Goal: Task Accomplishment & Management: Use online tool/utility

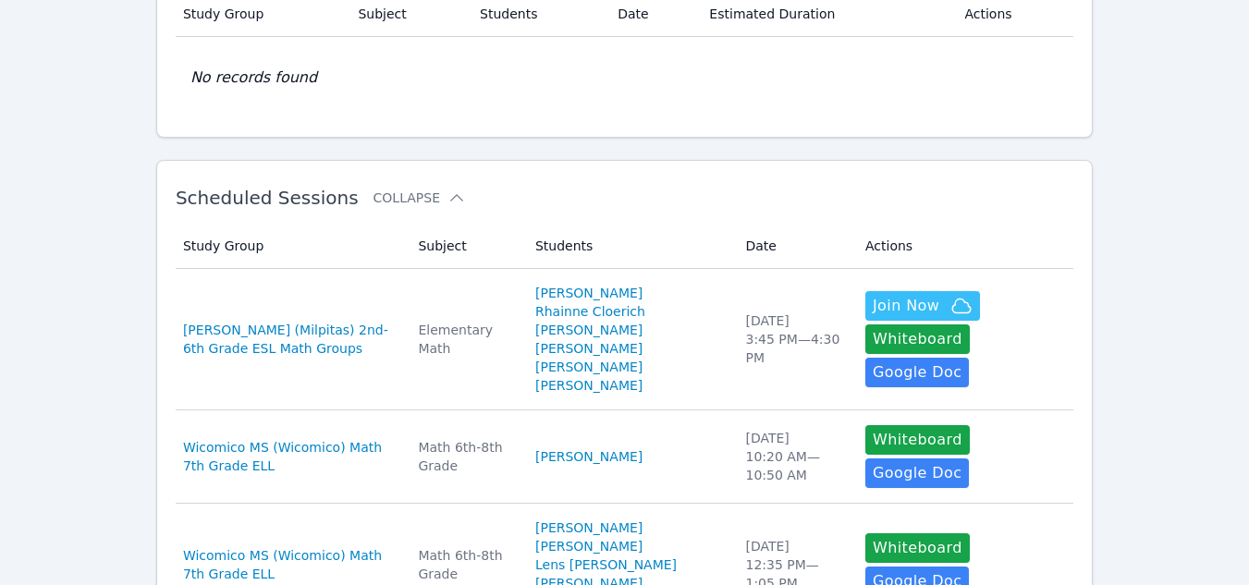
scroll to position [173, 0]
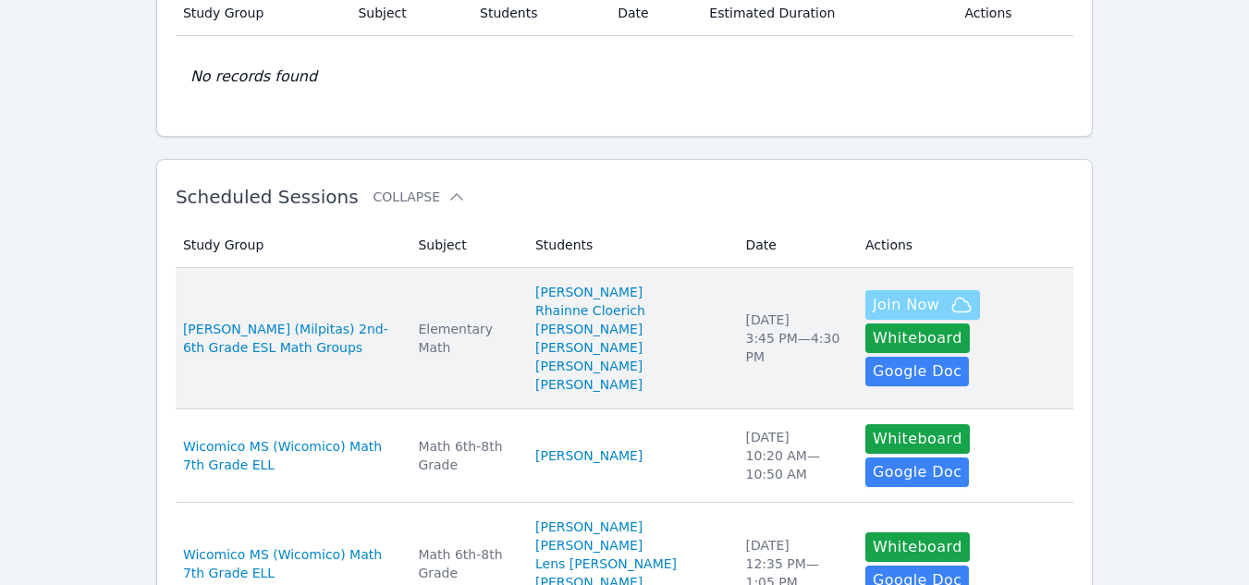
click at [873, 316] on span "Join Now" at bounding box center [906, 305] width 67 height 22
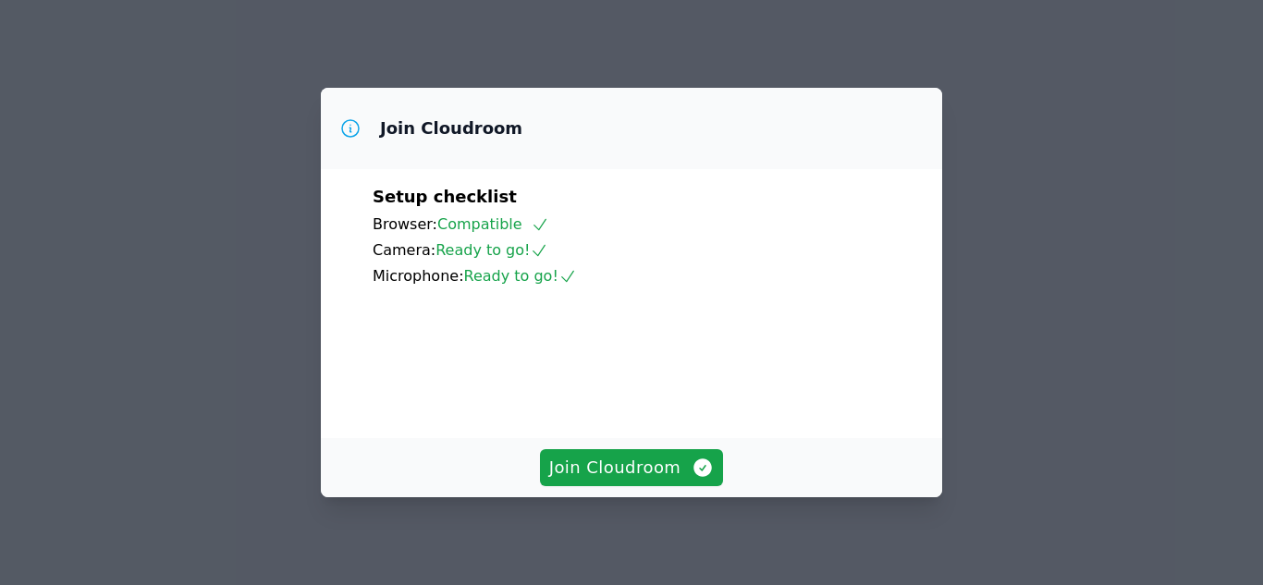
click at [636, 483] on button "Join Cloudroom" at bounding box center [632, 467] width 184 height 37
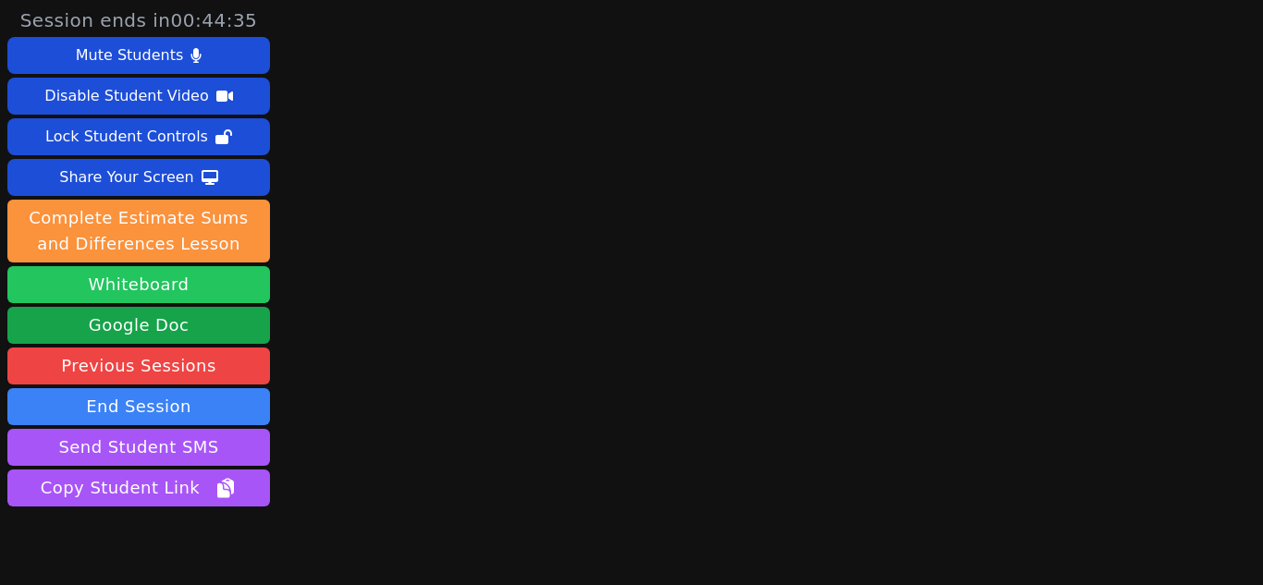
scroll to position [80, 0]
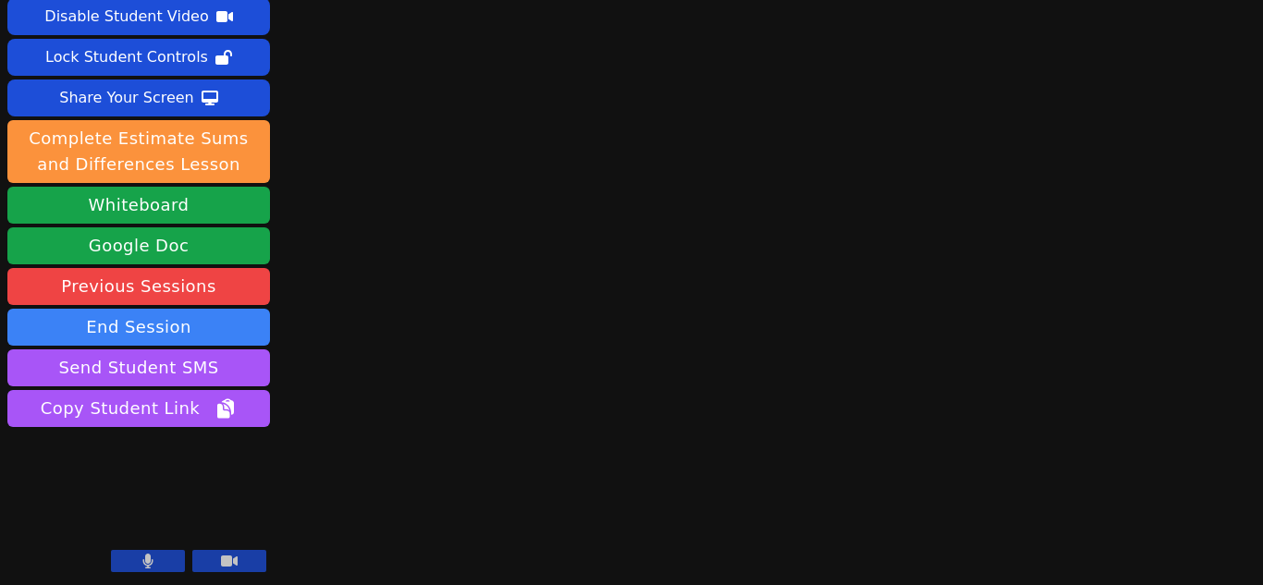
click at [145, 554] on icon at bounding box center [147, 561] width 11 height 15
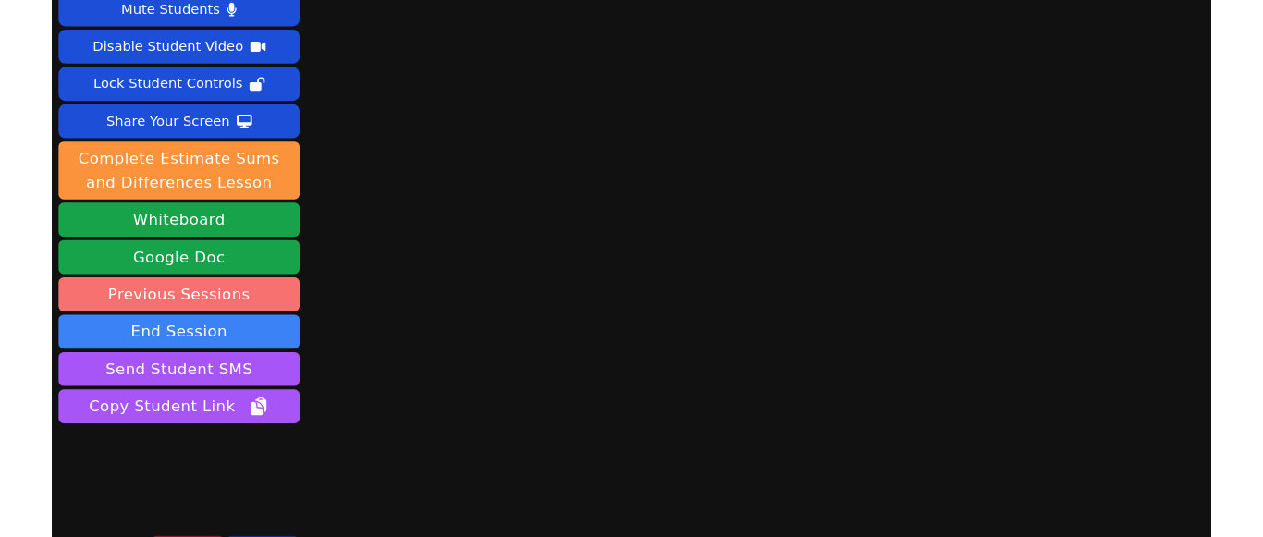
scroll to position [0, 0]
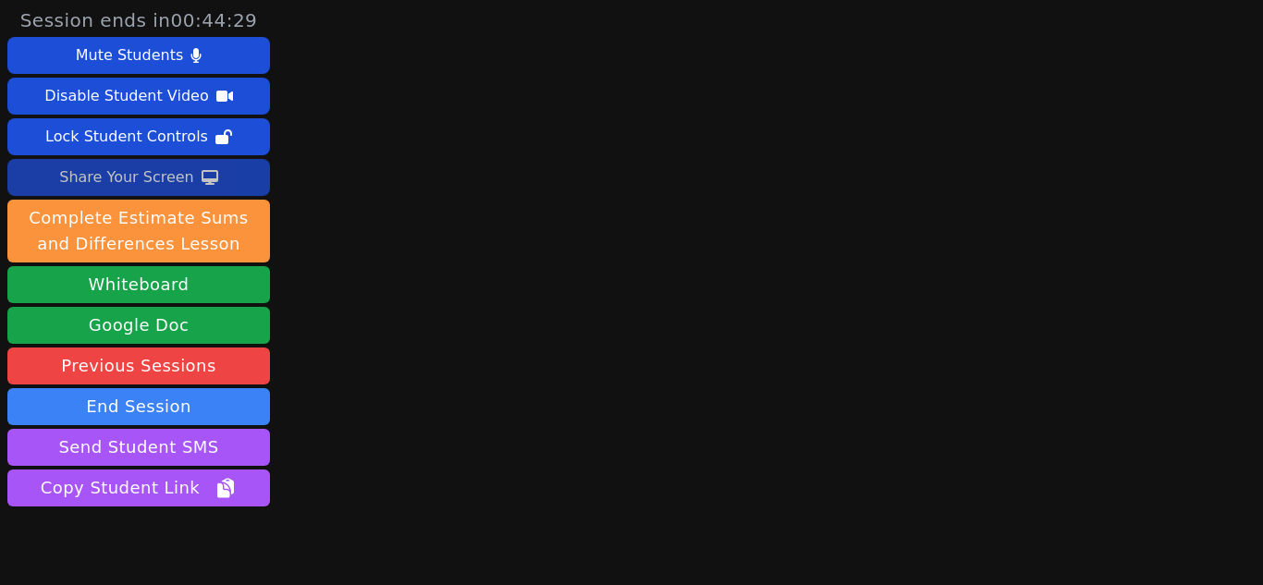
click at [165, 173] on div "Share Your Screen" at bounding box center [126, 178] width 135 height 30
